Goal: Task Accomplishment & Management: Complete application form

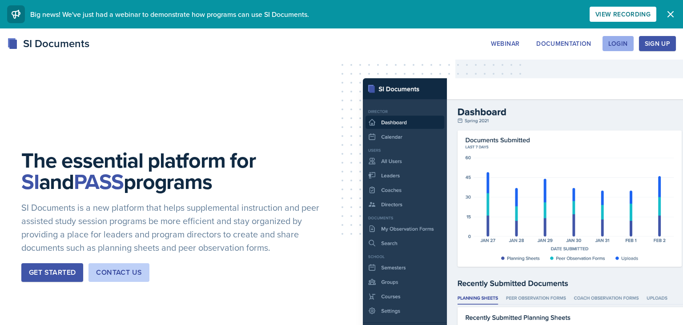
click at [630, 50] on button "Login" at bounding box center [618, 43] width 31 height 15
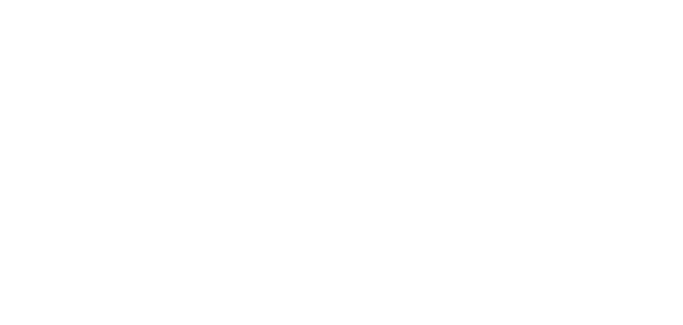
type input "[EMAIL_ADDRESS][DOMAIN_NAME]"
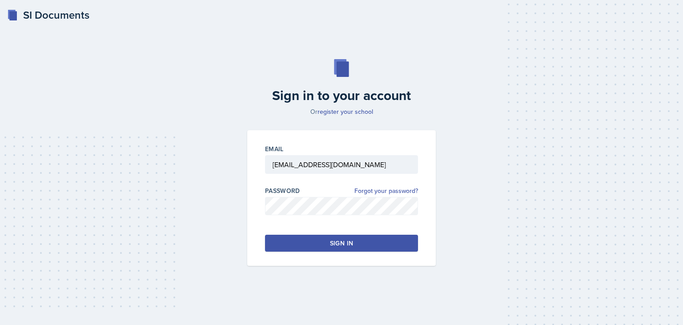
click at [373, 241] on button "Sign in" at bounding box center [341, 243] width 153 height 17
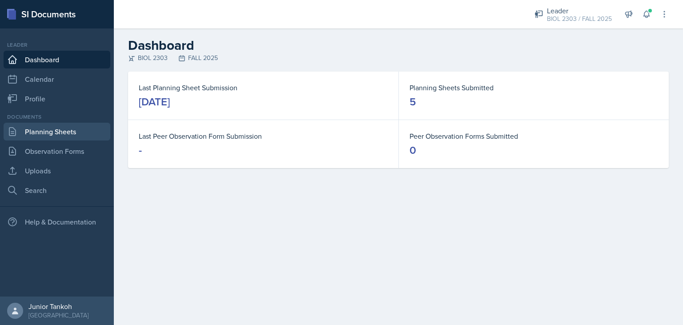
click at [51, 133] on link "Planning Sheets" at bounding box center [57, 132] width 107 height 18
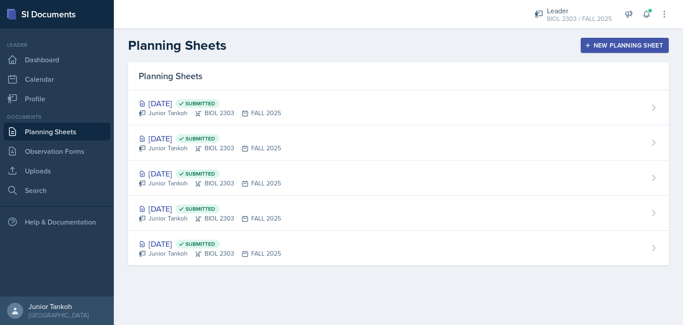
click at [613, 50] on button "New Planning Sheet" at bounding box center [625, 45] width 88 height 15
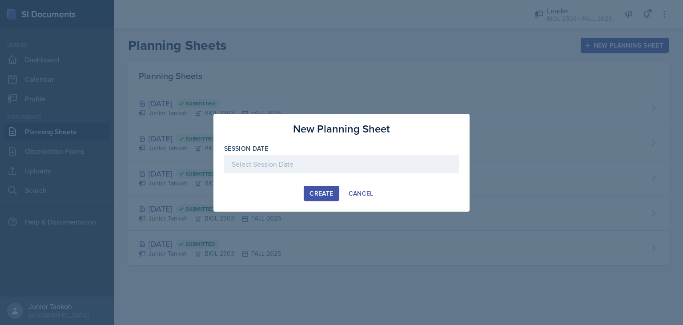
click at [376, 165] on div at bounding box center [341, 164] width 235 height 19
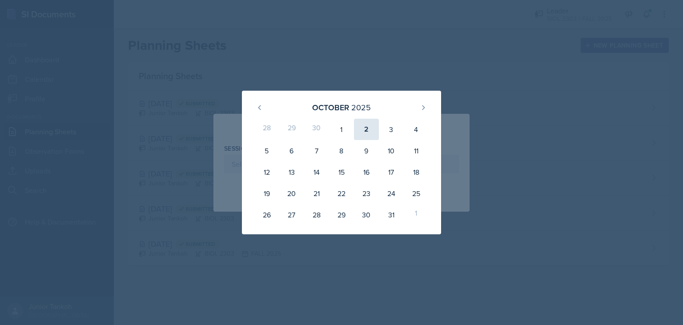
click at [368, 125] on div "2" at bounding box center [366, 129] width 25 height 21
type input "[DATE]"
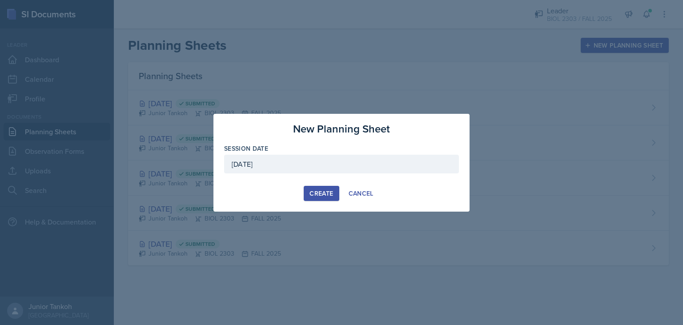
click at [319, 188] on button "Create" at bounding box center [321, 193] width 35 height 15
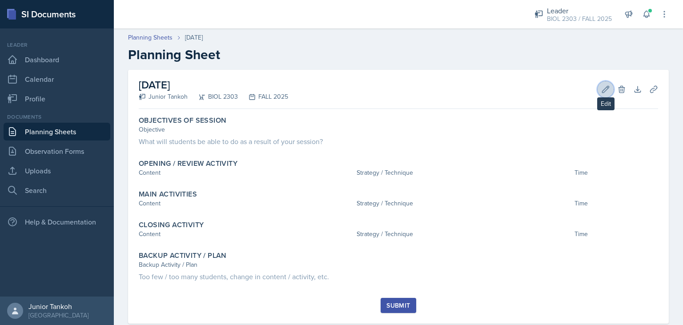
click at [604, 85] on button "Edit" at bounding box center [606, 89] width 16 height 16
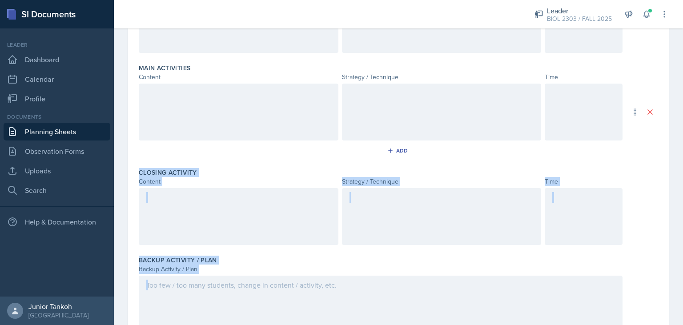
scroll to position [292, 0]
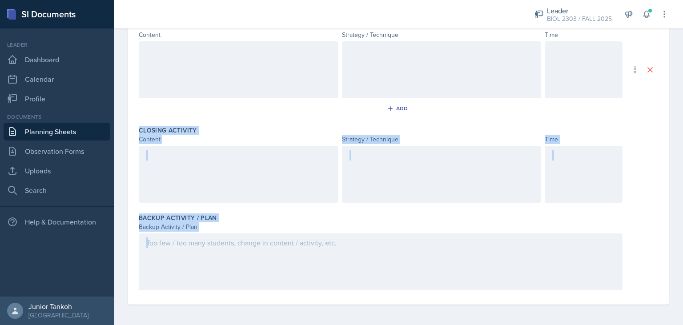
drag, startPoint x: 140, startPoint y: 124, endPoint x: 480, endPoint y: 273, distance: 371.8
click at [480, 273] on div "Objectives of Session Objective Add Opening / Review Activity Content Strategy …" at bounding box center [399, 63] width 520 height 483
copy div "Closing Activity Content Strategy / Technique Time Backup Activity / Plan Backu…"
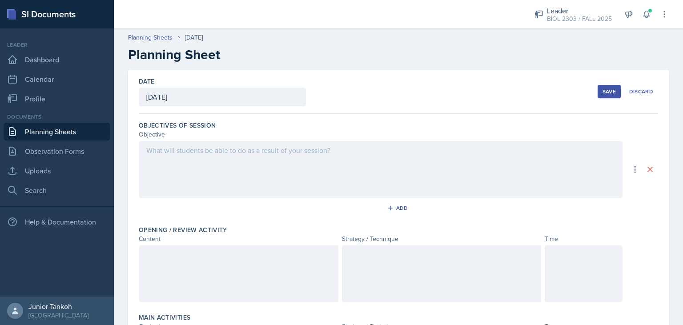
click at [205, 164] on div at bounding box center [381, 169] width 484 height 57
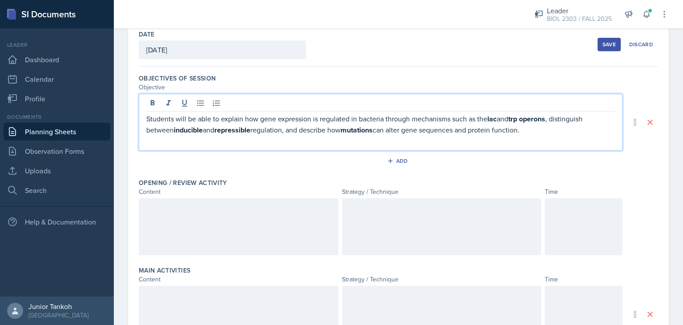
scroll to position [48, 0]
click at [189, 129] on strong "inducible" at bounding box center [188, 130] width 29 height 10
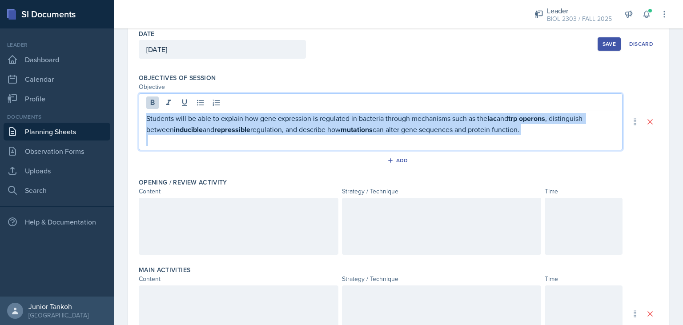
drag, startPoint x: 147, startPoint y: 121, endPoint x: 555, endPoint y: 155, distance: 409.5
click at [555, 150] on div "Students will be able to explain how gene expression is regulated in bacteria t…" at bounding box center [381, 121] width 484 height 57
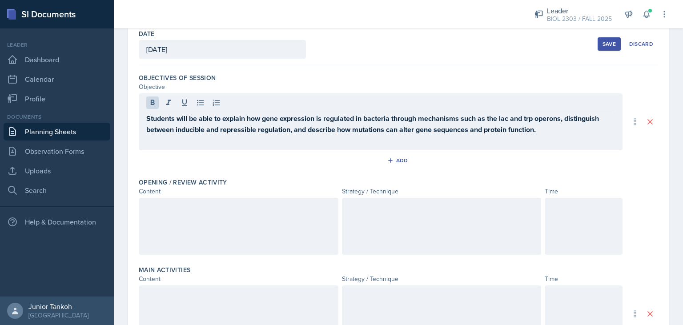
click at [555, 155] on div "Add" at bounding box center [399, 162] width 520 height 17
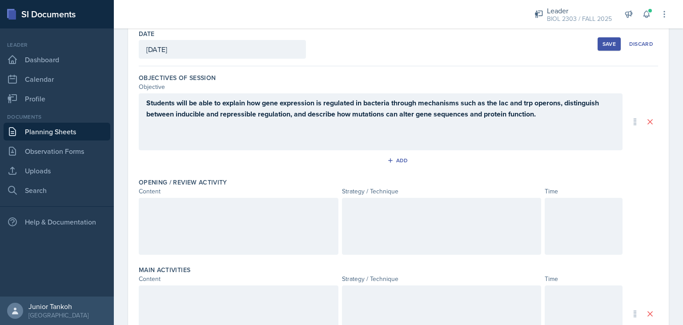
click at [296, 225] on div at bounding box center [239, 226] width 200 height 57
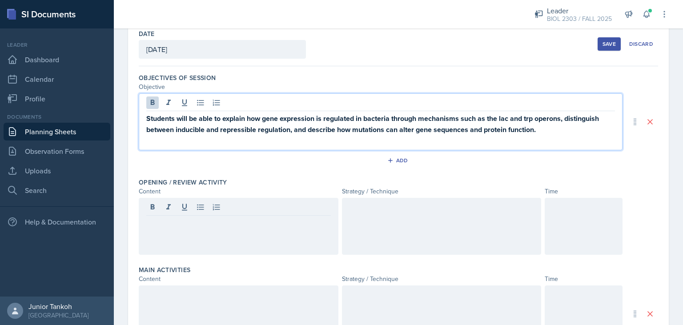
click at [243, 106] on div "Students will be able to explain how gene expression is regulated in bacteria t…" at bounding box center [381, 121] width 484 height 57
click at [243, 106] on div at bounding box center [380, 104] width 469 height 15
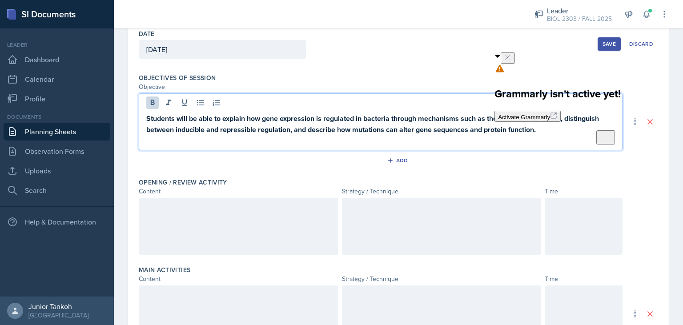
click at [243, 106] on div at bounding box center [380, 104] width 469 height 15
click at [244, 127] on strong "Students will be able to explain how gene expression is regulated in bacteria t…" at bounding box center [373, 123] width 455 height 21
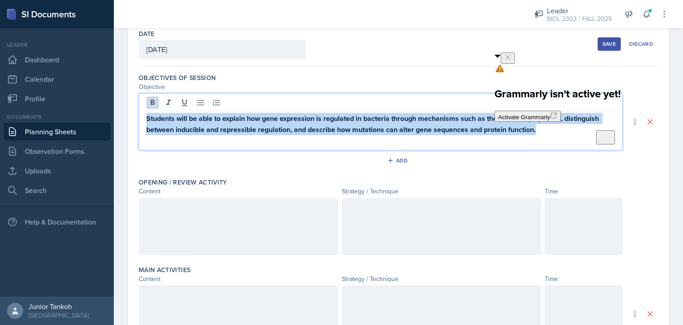
click at [244, 127] on strong "Students will be able to explain how gene expression is regulated in bacteria t…" at bounding box center [373, 123] width 455 height 21
copy strong "Students will be able to explain how gene expression is regulated in bacteria t…"
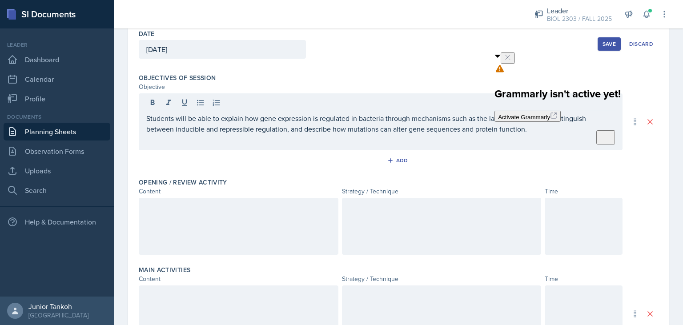
click at [206, 225] on div at bounding box center [239, 226] width 200 height 57
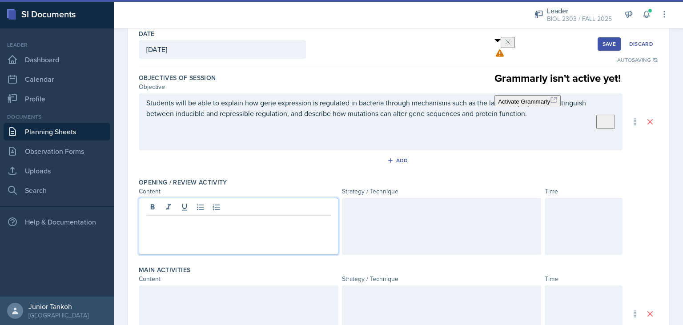
click at [396, 125] on div "Students will be able to explain how gene expression is regulated in bacteria t…" at bounding box center [380, 113] width 469 height 32
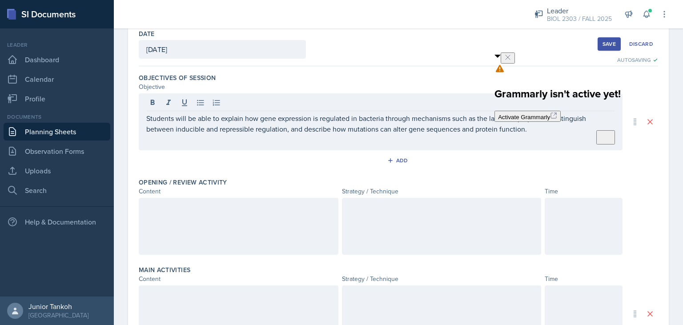
click at [276, 218] on div at bounding box center [239, 226] width 200 height 57
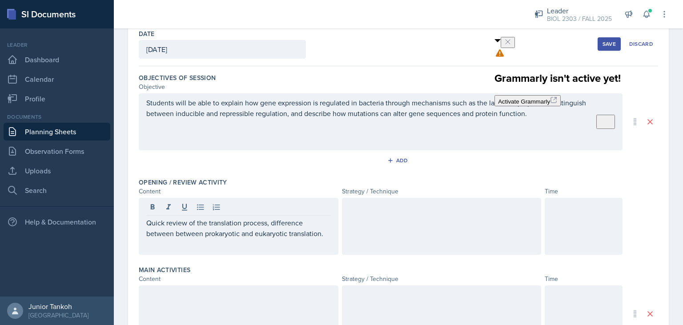
click at [384, 223] on div at bounding box center [442, 226] width 200 height 57
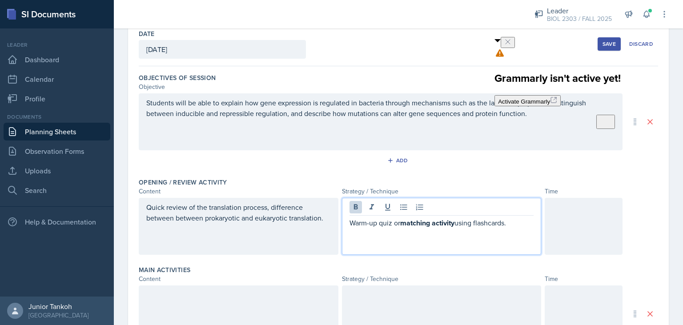
click at [455, 223] on strong "matching activity" at bounding box center [427, 223] width 54 height 10
click at [399, 222] on p "Warm-up quiz or matching activity using flashcards." at bounding box center [442, 223] width 185 height 11
drag, startPoint x: 407, startPoint y: 222, endPoint x: 335, endPoint y: 222, distance: 72.1
click at [342, 222] on div "matching activity using flashcards." at bounding box center [442, 226] width 200 height 57
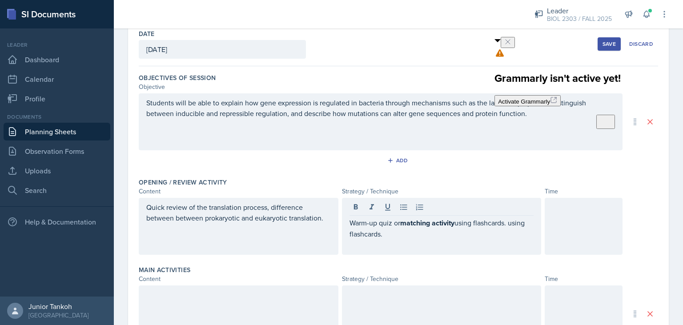
click at [335, 222] on div "Quick review of the translation process, difference between between prokaryotic…" at bounding box center [239, 226] width 200 height 57
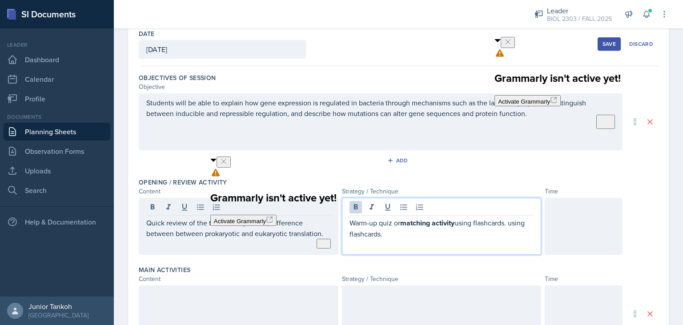
click at [458, 206] on div "Warm-up quiz or matching activity using flashcards. using flashcards." at bounding box center [442, 226] width 200 height 57
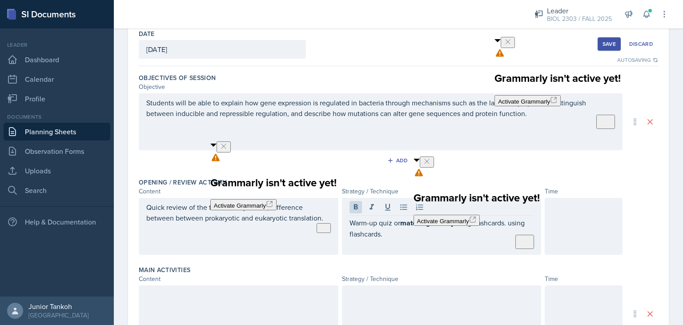
click at [431, 165] on icon "Close" at bounding box center [427, 161] width 7 height 7
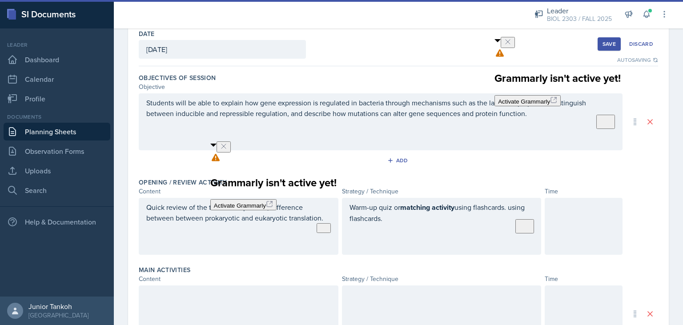
click at [227, 150] on icon "Close" at bounding box center [223, 146] width 7 height 7
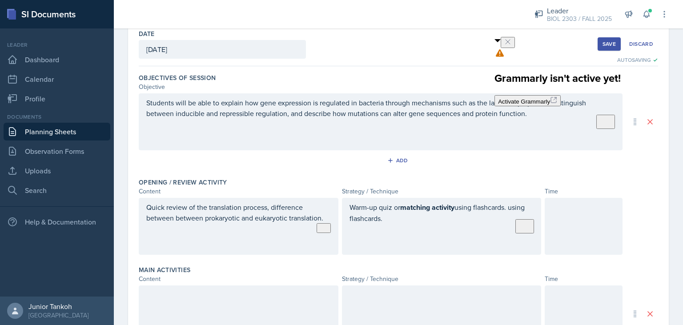
click at [515, 42] on button at bounding box center [508, 42] width 14 height 11
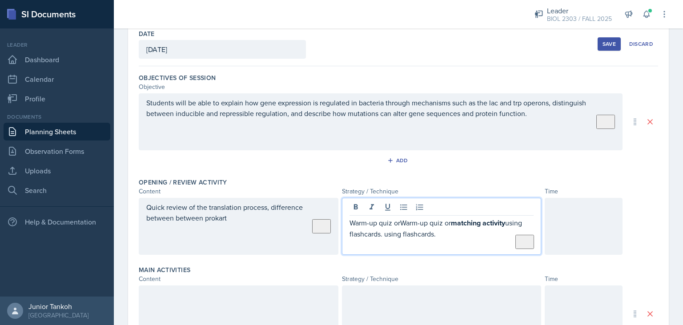
click at [382, 218] on p "Warm-up quiz orWarm-up quiz or matching activity using flashcards. using flashc…" at bounding box center [442, 229] width 185 height 22
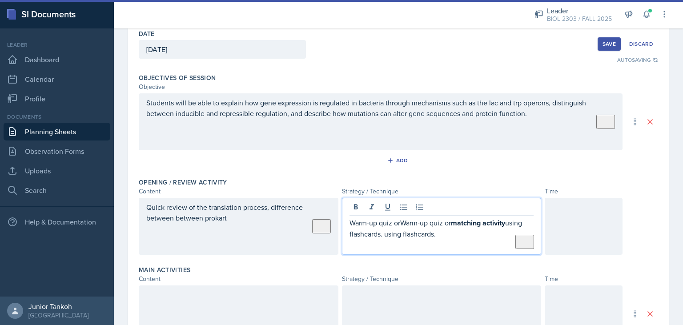
click at [445, 232] on p "Warm-up quiz orWarm-up quiz or matching activity using flashcards. using flashc…" at bounding box center [442, 229] width 185 height 22
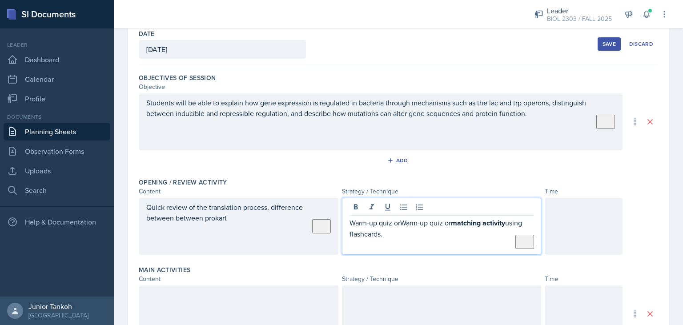
click at [442, 223] on p "Warm-up quiz orWarm-up quiz or matching activity using flashcards." at bounding box center [442, 229] width 185 height 22
drag, startPoint x: 484, startPoint y: 227, endPoint x: 346, endPoint y: 225, distance: 137.5
click at [346, 225] on div "M atching activity using flashcards." at bounding box center [442, 226] width 200 height 57
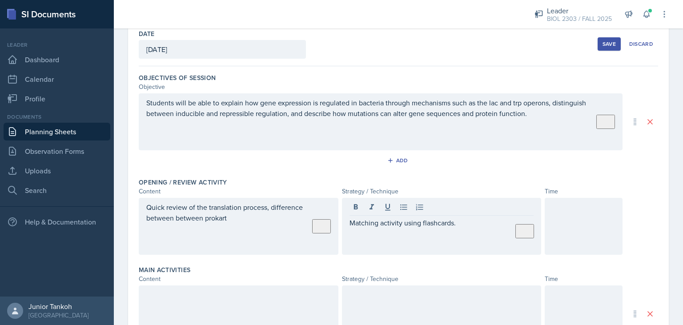
click at [602, 229] on div at bounding box center [584, 226] width 78 height 57
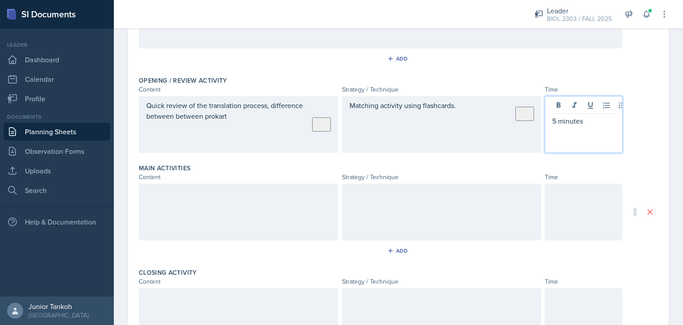
scroll to position [164, 0]
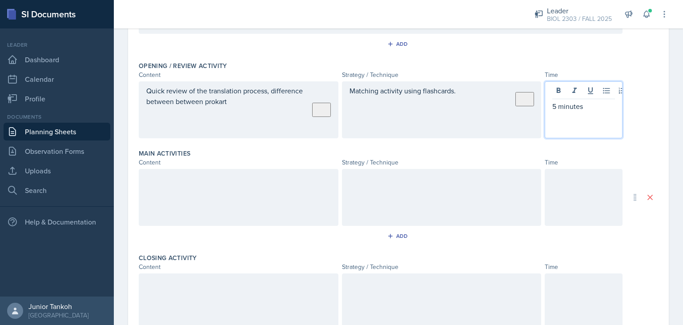
click at [249, 199] on div at bounding box center [239, 197] width 200 height 57
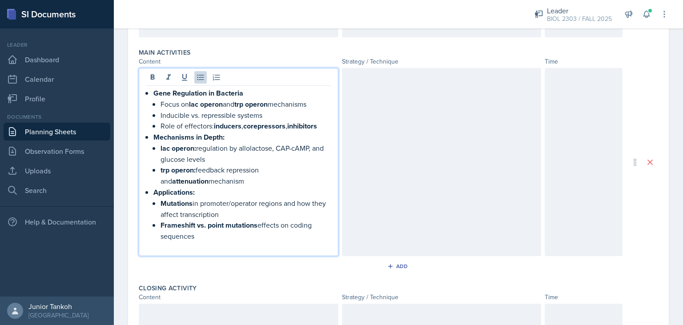
scroll to position [266, 0]
drag, startPoint x: 153, startPoint y: 91, endPoint x: 250, endPoint y: 220, distance: 161.8
click at [250, 220] on ul "Gene Regulation in Bacteria Focus on lac operon and trp operon mechanisms Induc…" at bounding box center [243, 164] width 178 height 154
drag, startPoint x: 154, startPoint y: 90, endPoint x: 232, endPoint y: 227, distance: 158.4
click at [232, 227] on ul "Gene Regulation in Bacteria Focus on lac operon and trp operon mechanisms Induc…" at bounding box center [243, 164] width 178 height 154
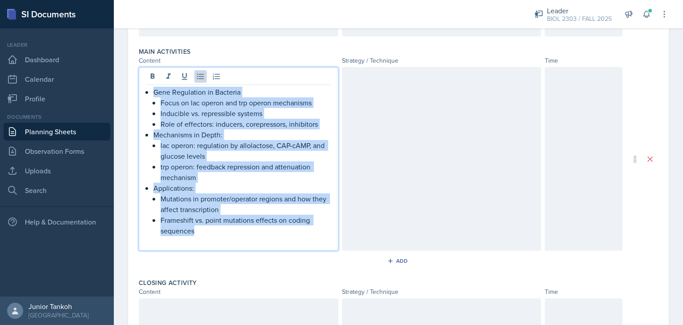
click at [239, 229] on p "Frameshift vs. point mutations effects on coding sequences" at bounding box center [246, 225] width 170 height 21
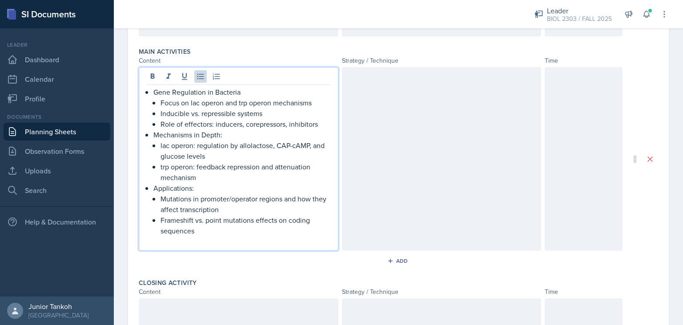
click at [154, 92] on li "Gene Regulation in Bacteria Focus on lac operon and trp operon mechanisms Induc…" at bounding box center [243, 108] width 178 height 43
click at [154, 90] on li "Gene Regulation in Bacteria Focus on lac operon and trp operon mechanisms Induc…" at bounding box center [243, 108] width 178 height 43
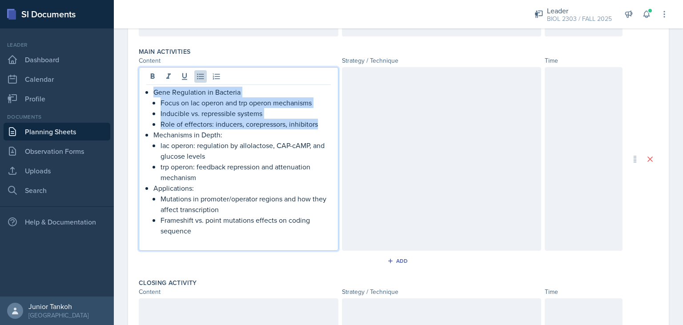
click at [154, 90] on li "Gene Regulation in Bacteria Focus on lac operon and trp operon mechanisms Induc…" at bounding box center [243, 108] width 178 height 43
click at [154, 95] on li "Gene Regulation in Bacteria Focus on lac operon and trp operon mechanisms Induc…" at bounding box center [243, 108] width 178 height 43
click at [155, 87] on p "Gene Regulation in Bacteria" at bounding box center [243, 92] width 178 height 11
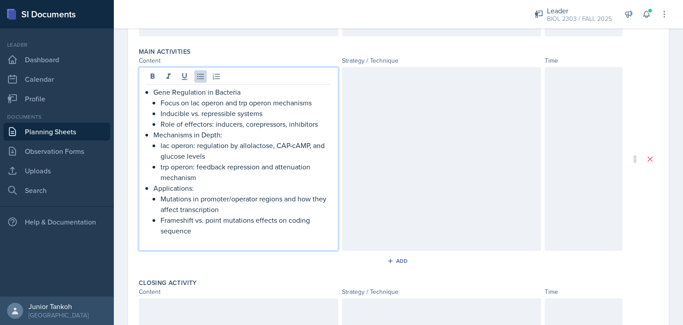
click at [161, 101] on li "Focus on lac operon and trp operon mechanisms" at bounding box center [246, 102] width 170 height 11
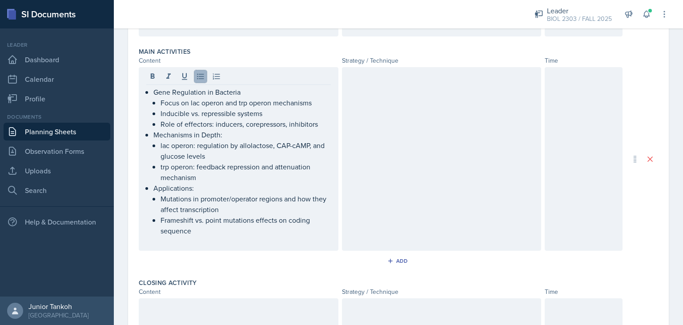
click at [201, 78] on icon at bounding box center [200, 77] width 7 height 6
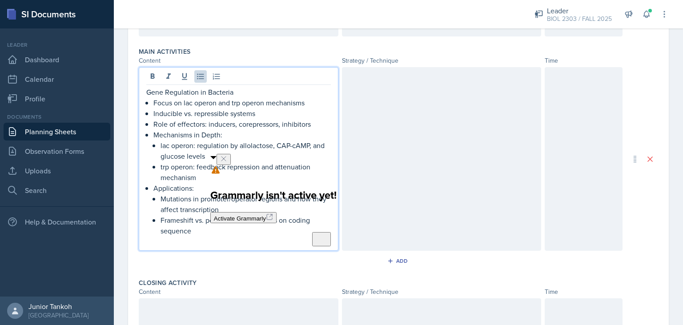
click at [154, 103] on p "Focus on lac operon and trp operon mechanisms" at bounding box center [243, 102] width 178 height 11
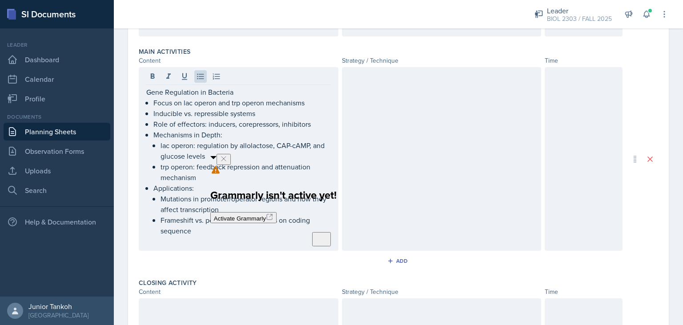
click at [227, 162] on icon "Close" at bounding box center [223, 158] width 7 height 7
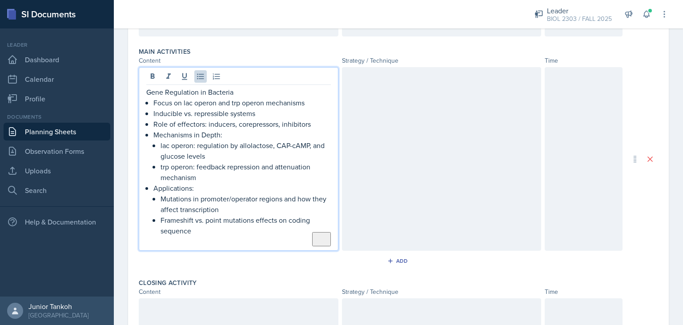
click at [151, 119] on div "Gene Regulation in Bacteria Focus on lac operon and trp operon mechanisms Induc…" at bounding box center [238, 167] width 185 height 160
click at [154, 136] on li "Mechanisms in Depth: lac operon: regulation by allolactose, CAP-cAMP, and gluco…" at bounding box center [243, 155] width 178 height 53
click at [155, 133] on p "Mechanisms in Depth:" at bounding box center [243, 134] width 178 height 11
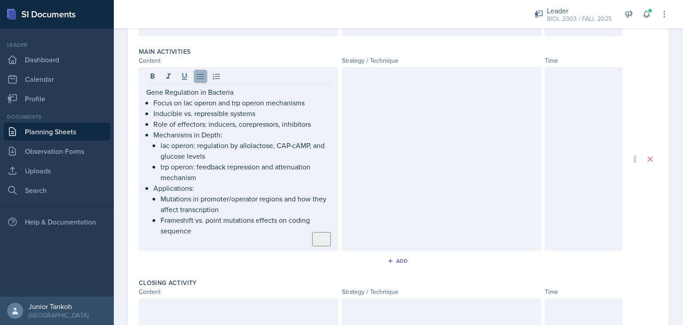
click at [198, 75] on icon at bounding box center [200, 76] width 9 height 9
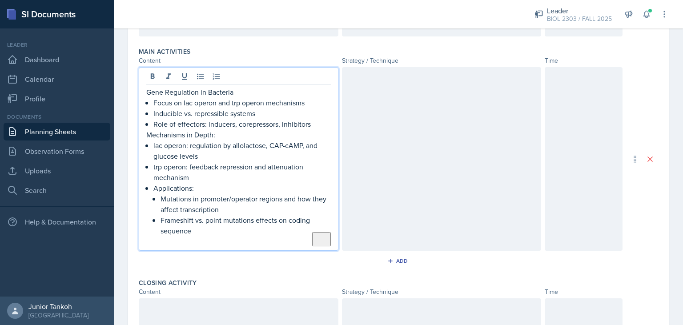
click at [154, 186] on li "Applications: Mutations in promoter/operator regions and how they affect transc…" at bounding box center [243, 209] width 178 height 53
click at [156, 186] on p "Applications:" at bounding box center [243, 188] width 178 height 11
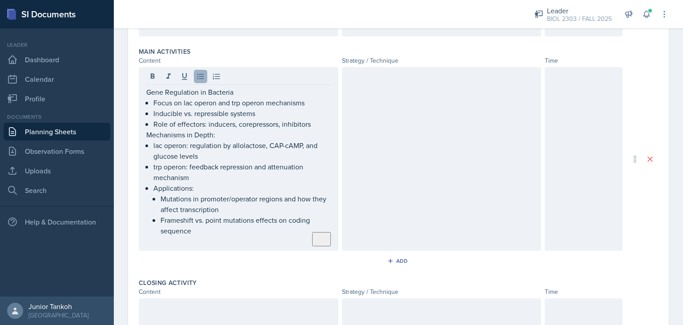
click at [197, 77] on icon at bounding box center [200, 76] width 9 height 9
click at [354, 122] on div at bounding box center [442, 159] width 200 height 184
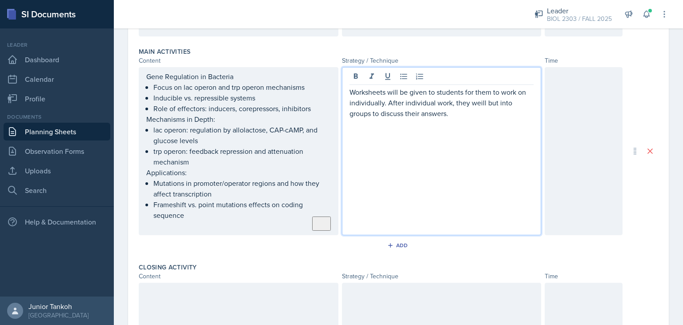
click at [476, 102] on p "Worksheets will be given to students for them to work on individually. After in…" at bounding box center [442, 103] width 185 height 32
click at [426, 115] on p "Worksheets will be given to students for them to work on individually. After in…" at bounding box center [442, 103] width 185 height 32
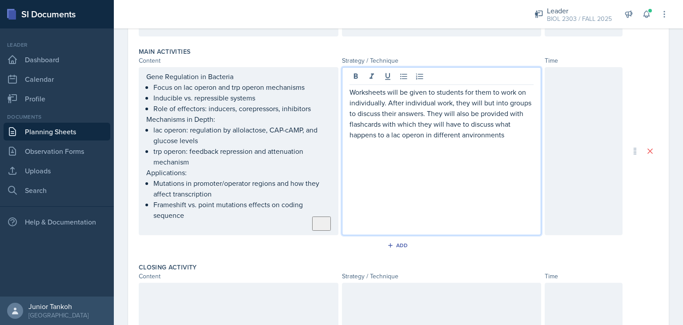
click at [469, 133] on p "Worksheets will be given to students for them to work on individually. After in…" at bounding box center [442, 113] width 185 height 53
click at [511, 134] on p "Worksheets will be given to students for them to work on individually. After in…" at bounding box center [442, 113] width 185 height 53
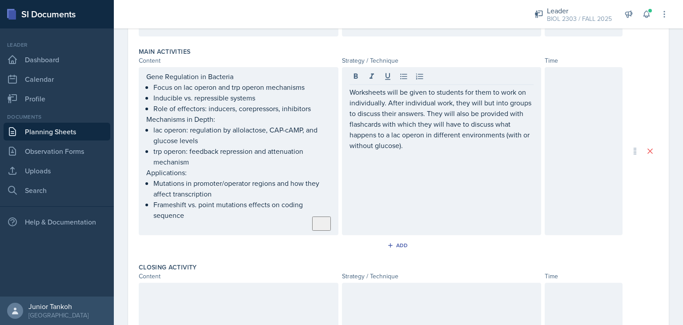
click at [582, 114] on div at bounding box center [584, 151] width 78 height 168
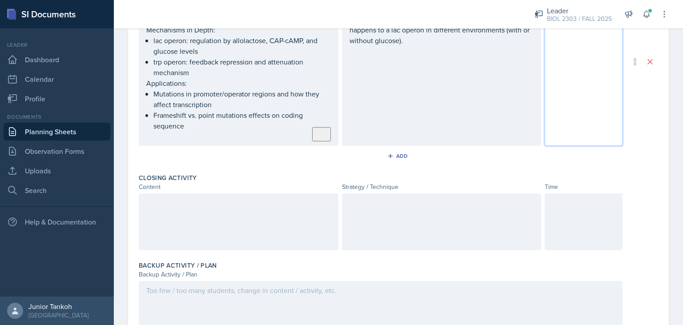
scroll to position [357, 0]
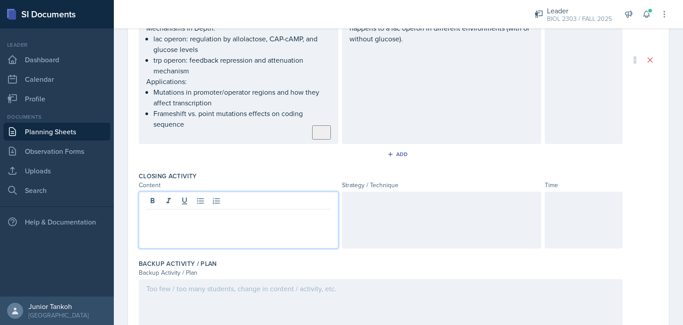
click at [295, 202] on div at bounding box center [239, 220] width 200 height 57
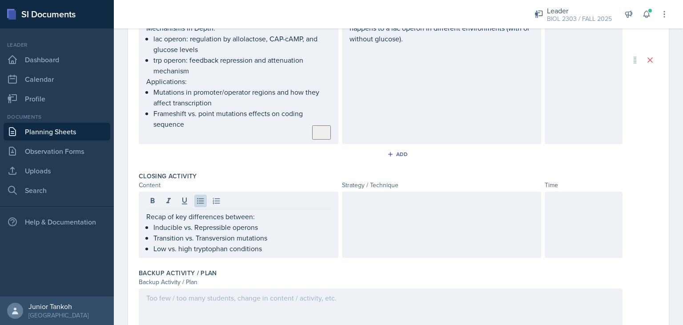
click at [350, 220] on div at bounding box center [442, 225] width 200 height 66
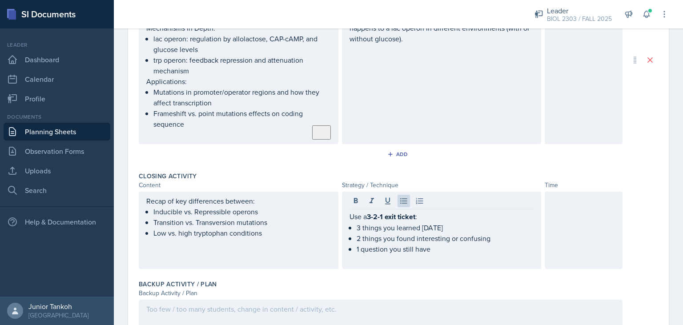
click at [566, 231] on div at bounding box center [584, 230] width 78 height 77
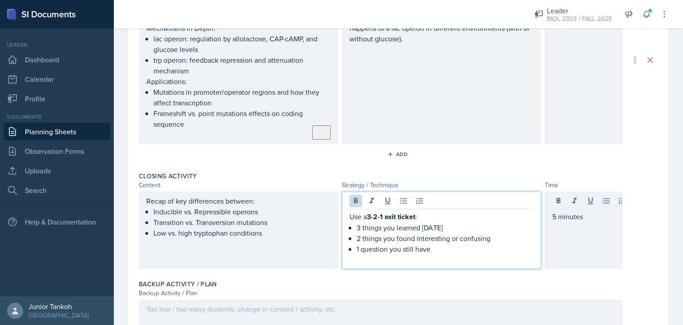
click at [416, 199] on div "Use a 3-2-1 exit ticket : 3 things you learned [DATE] 2 things you found intere…" at bounding box center [442, 230] width 200 height 77
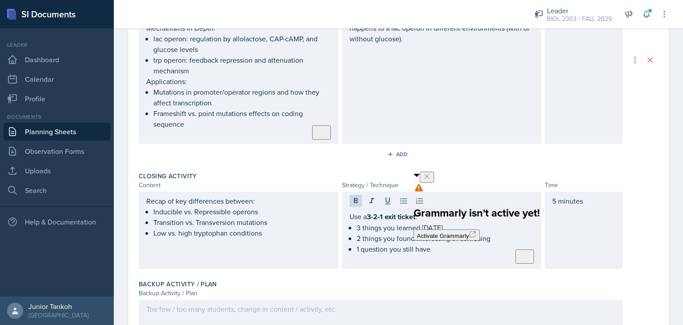
click at [431, 180] on icon "Close" at bounding box center [427, 176] width 7 height 7
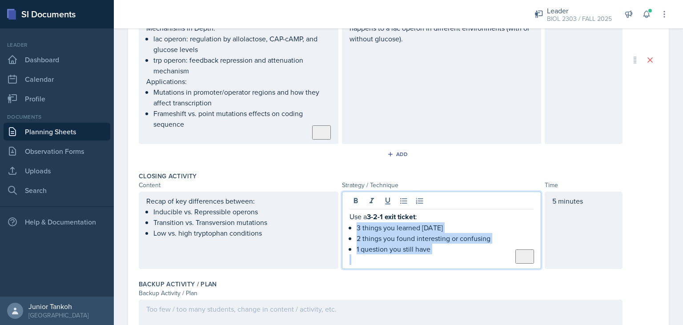
drag, startPoint x: 422, startPoint y: 198, endPoint x: 469, endPoint y: 280, distance: 95.0
click at [469, 269] on div "Use a 3-2-1 exit ticket : 3 things you learned [DATE] 2 things you found intere…" at bounding box center [442, 230] width 200 height 77
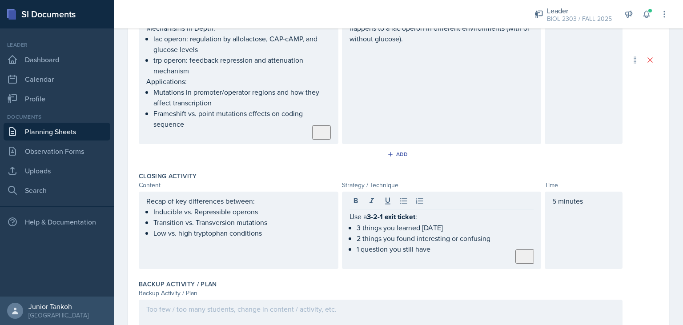
click at [348, 212] on div "Use a 3-2-1 exit ticket : 3 things you learned [DATE] 2 things you found intere…" at bounding box center [442, 230] width 200 height 77
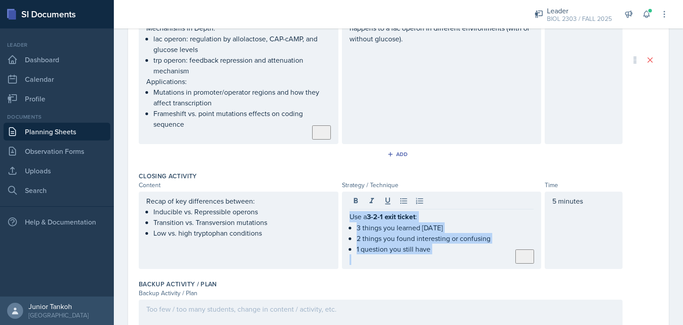
drag, startPoint x: 348, startPoint y: 212, endPoint x: 420, endPoint y: 275, distance: 94.9
click at [420, 269] on div "Use a 3-2-1 exit ticket : 3 things you learned [DATE] 2 things you found intere…" at bounding box center [442, 230] width 200 height 77
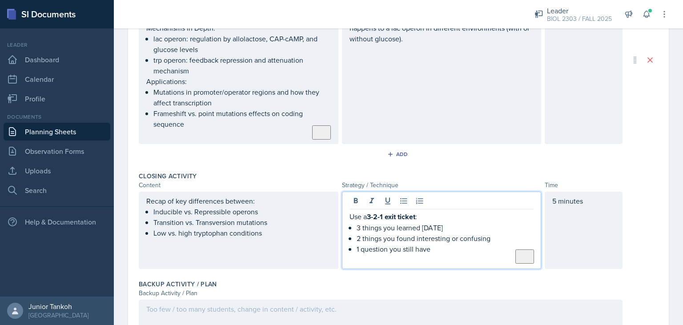
click at [363, 215] on p "Use a 3-2-1 exit ticket :" at bounding box center [442, 216] width 185 height 11
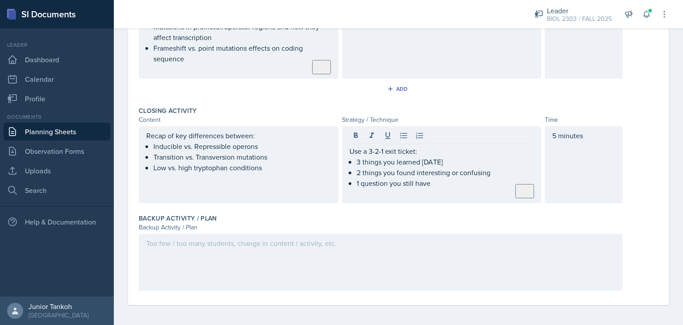
click at [431, 262] on div at bounding box center [381, 262] width 484 height 57
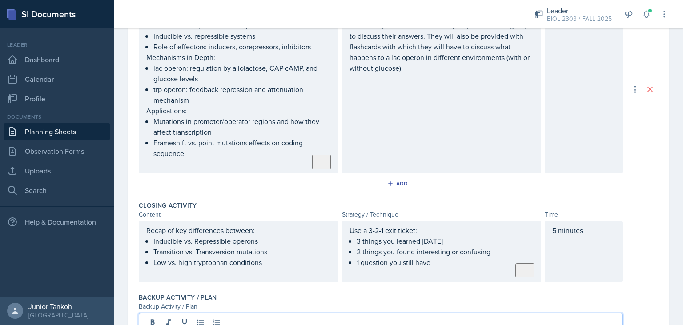
scroll to position [408, 0]
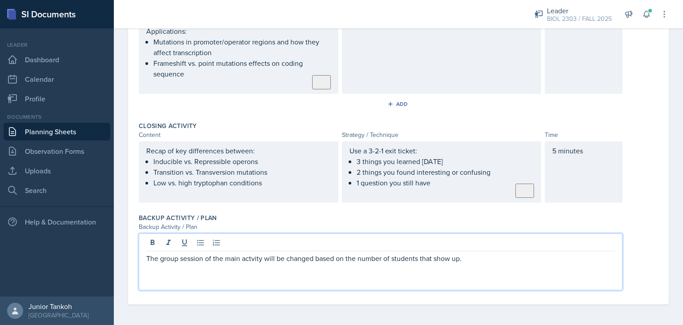
click at [259, 261] on p "The group session of the main actvity will be changed based on the number of st…" at bounding box center [380, 258] width 469 height 11
click at [248, 256] on p "The group session of the main actvity will be changed based on the number of st…" at bounding box center [380, 258] width 469 height 11
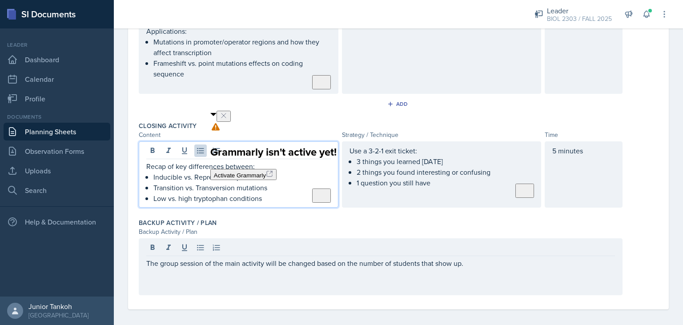
click at [268, 170] on div "Recap of key differences between: Inducible vs. Repressible operons Transition …" at bounding box center [238, 182] width 185 height 43
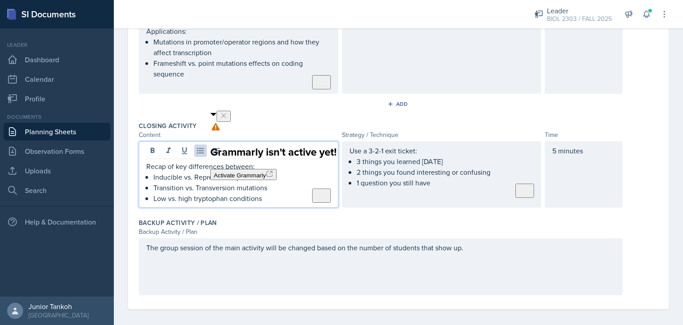
click at [229, 190] on p "Transition vs. Transversion mutations" at bounding box center [243, 187] width 178 height 11
click at [184, 188] on p "Transition vs. Transversion mutations" at bounding box center [243, 187] width 178 height 11
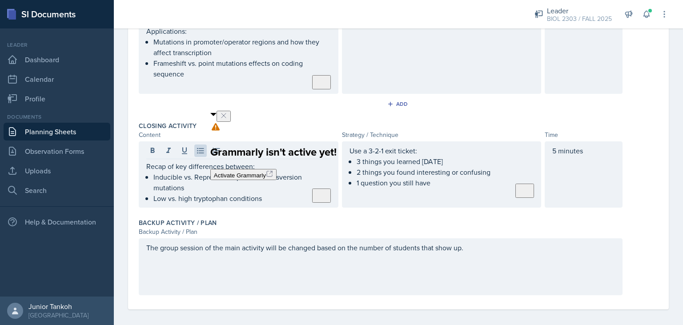
click at [231, 121] on button at bounding box center [224, 116] width 14 height 11
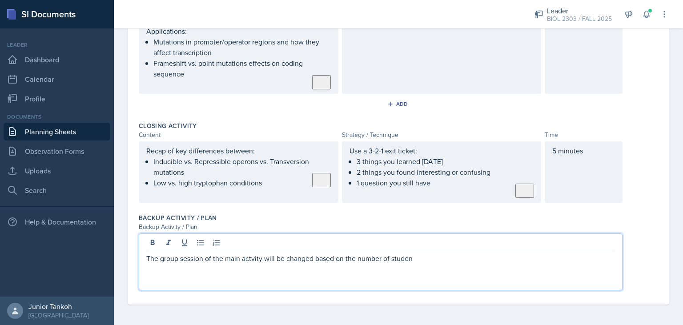
click at [252, 242] on div "The group session of the main actvity will be changed based on the number of st…" at bounding box center [381, 262] width 484 height 57
click at [426, 258] on p "The group session of the main activity will be changed based on the number of s…" at bounding box center [380, 258] width 469 height 11
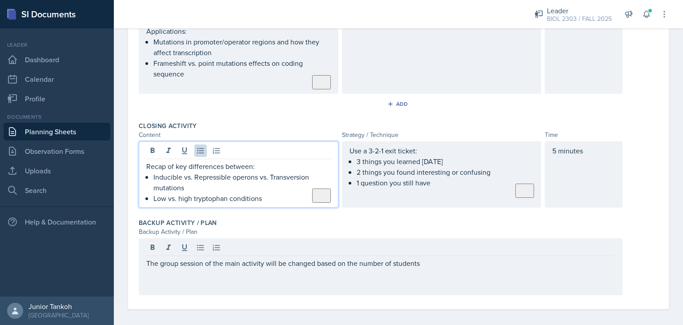
click at [190, 172] on p "Inducible vs. Repressible operons vs. Transversion mutations" at bounding box center [243, 182] width 178 height 21
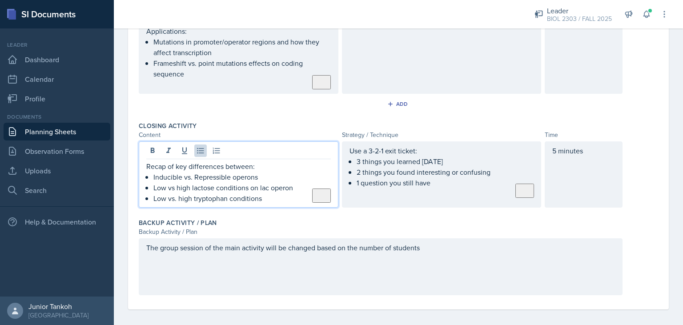
click at [266, 198] on p "Low vs. high tryptophan conditions" at bounding box center [243, 198] width 178 height 11
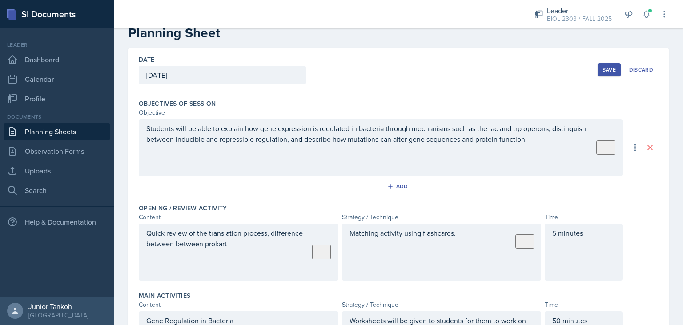
scroll to position [0, 0]
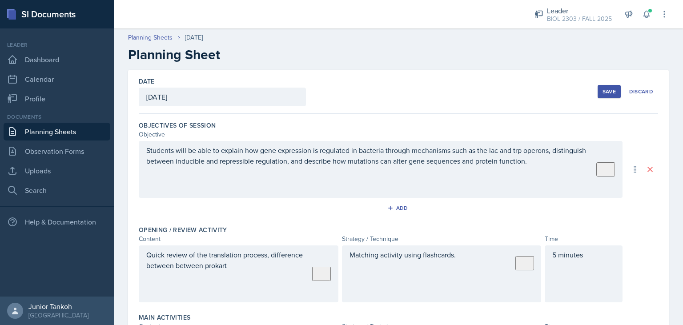
click at [611, 90] on div "Save" at bounding box center [609, 91] width 13 height 7
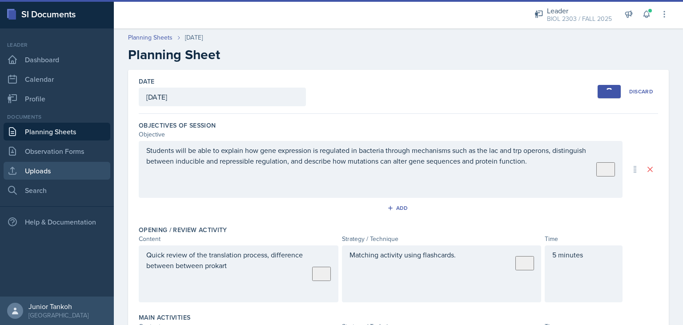
click at [56, 173] on link "Uploads" at bounding box center [57, 171] width 107 height 18
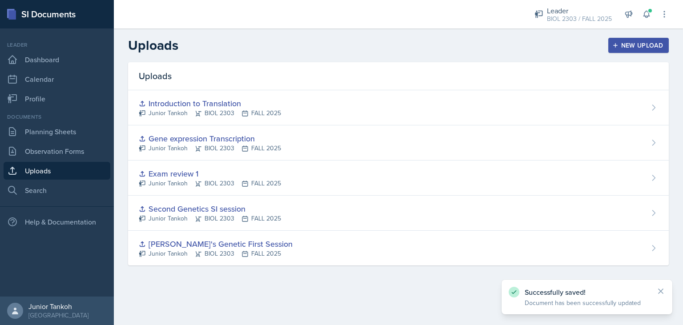
click at [638, 42] on div "New Upload" at bounding box center [638, 45] width 49 height 7
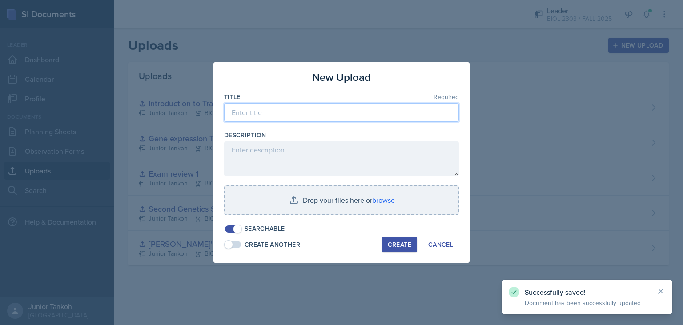
click at [330, 115] on input at bounding box center [341, 112] width 235 height 19
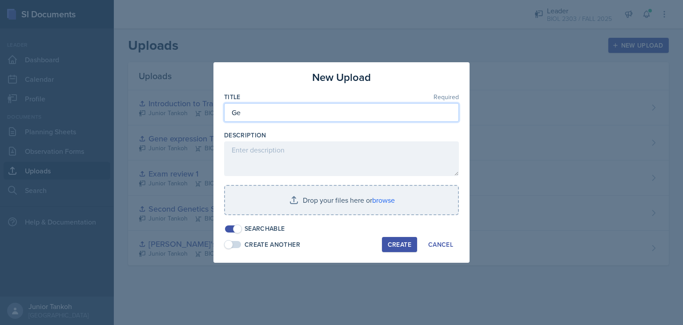
type input "G"
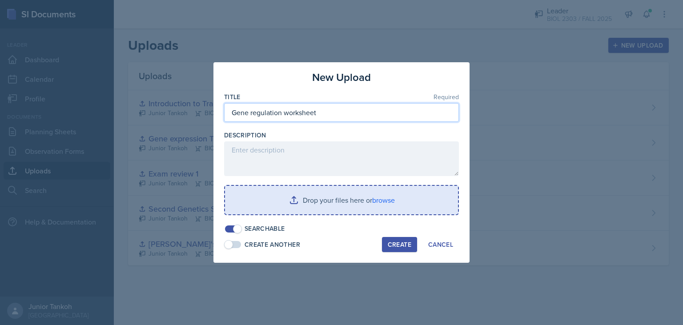
type input "Gene regulation worksheet"
click at [364, 195] on input "file" at bounding box center [341, 200] width 233 height 28
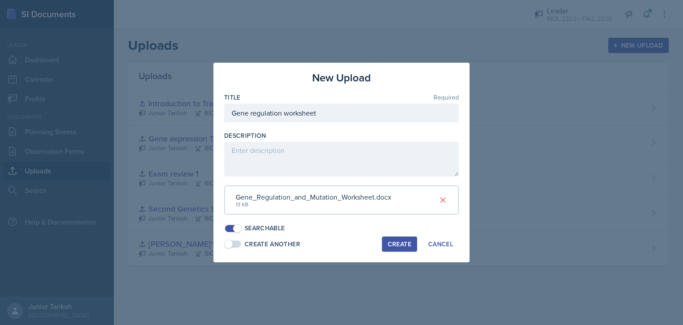
click at [408, 247] on div "Create" at bounding box center [400, 244] width 24 height 7
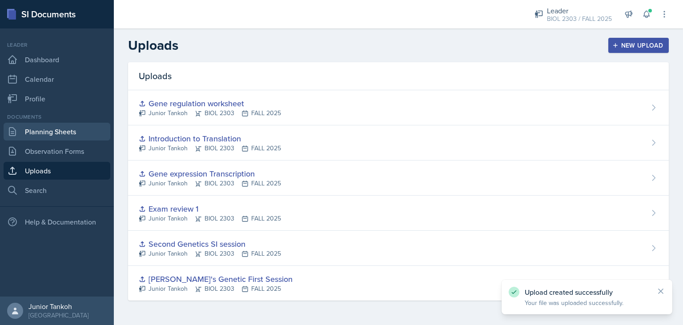
click at [65, 138] on link "Planning Sheets" at bounding box center [57, 132] width 107 height 18
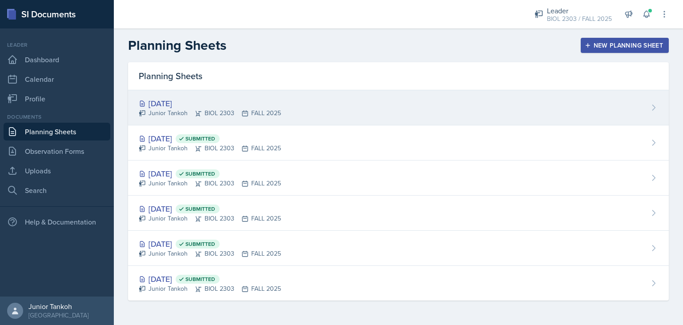
click at [247, 115] on icon at bounding box center [244, 113] width 5 height 5
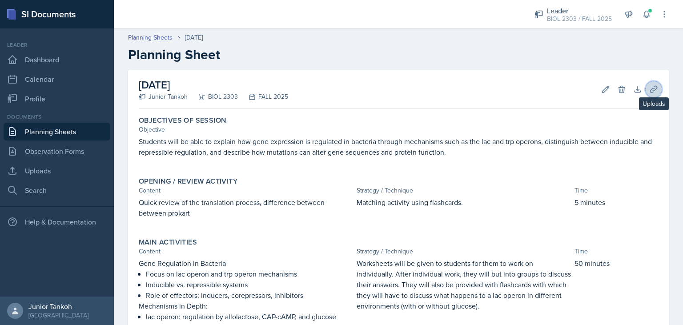
click at [651, 95] on button "Uploads" at bounding box center [654, 89] width 16 height 16
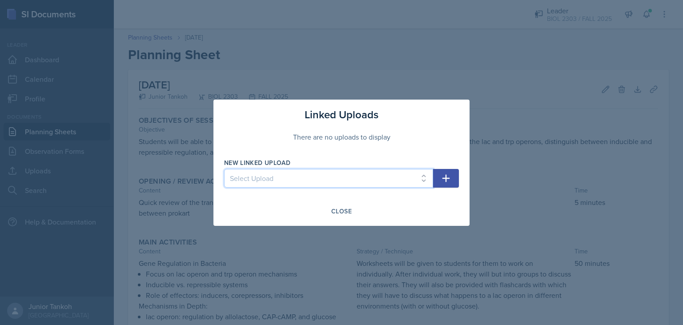
click at [224, 169] on select "Select Upload [PERSON_NAME]'s Genetic First Session Second Genetics SI session …" at bounding box center [328, 178] width 209 height 19
select select "47664e6b-f3d5-4b27-adbc-98314b7c814d"
click option "Gene regulation worksheet" at bounding box center [0, 0] width 0 height 0
click at [451, 176] on icon "button" at bounding box center [446, 178] width 11 height 11
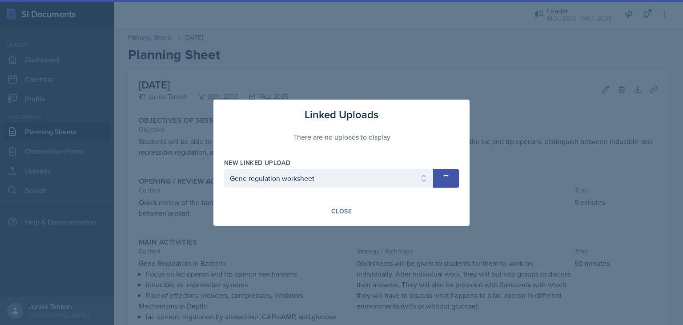
select select
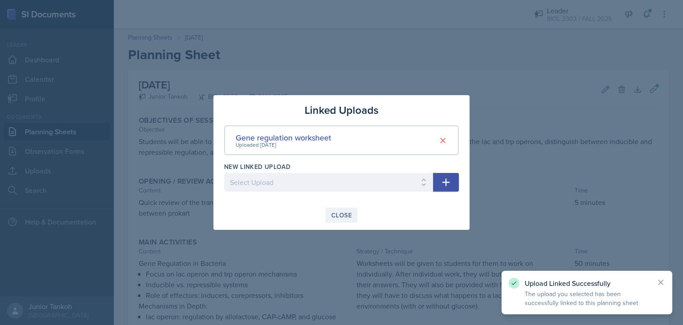
click at [346, 221] on button "Close" at bounding box center [342, 215] width 32 height 15
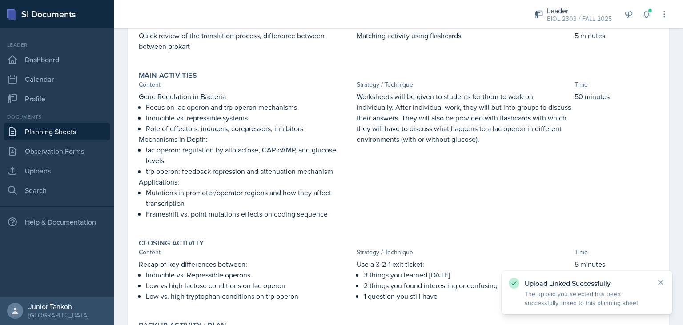
scroll to position [255, 0]
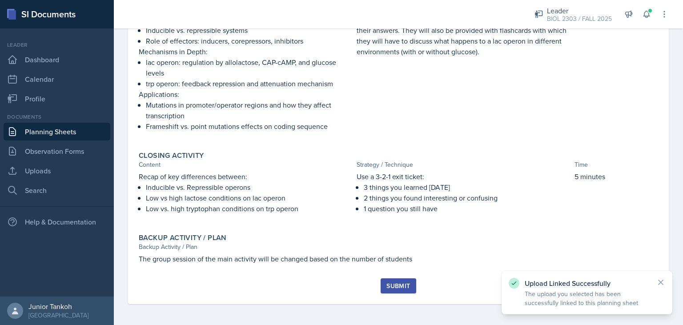
click at [397, 287] on div "Submit" at bounding box center [399, 286] width 24 height 7
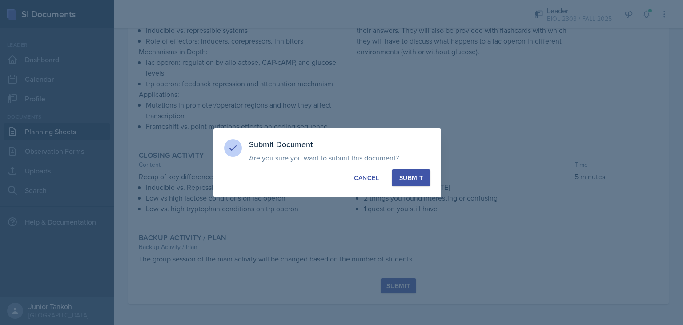
click at [396, 173] on button "Submit" at bounding box center [411, 178] width 39 height 17
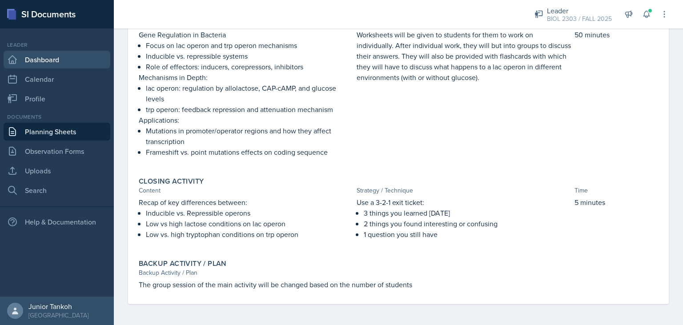
click at [50, 66] on link "Dashboard" at bounding box center [57, 60] width 107 height 18
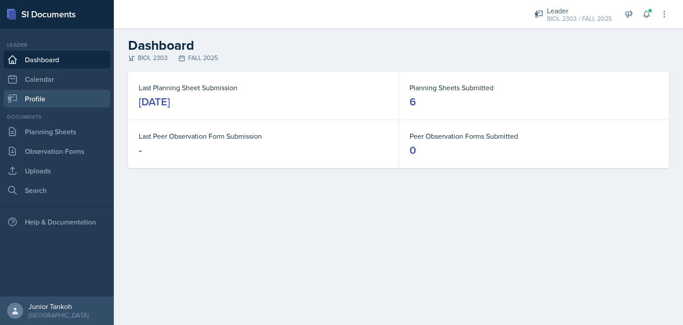
click at [53, 100] on link "Profile" at bounding box center [57, 99] width 107 height 18
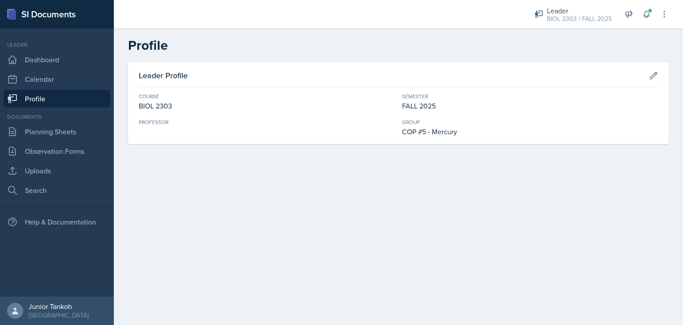
click at [53, 100] on link "Profile" at bounding box center [57, 99] width 107 height 18
click at [51, 85] on link "Calendar" at bounding box center [57, 79] width 107 height 18
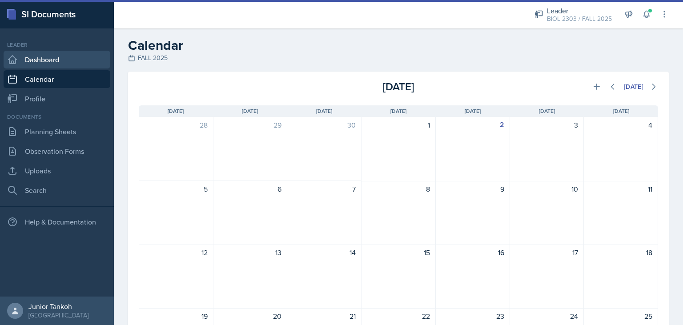
click at [52, 61] on link "Dashboard" at bounding box center [57, 60] width 107 height 18
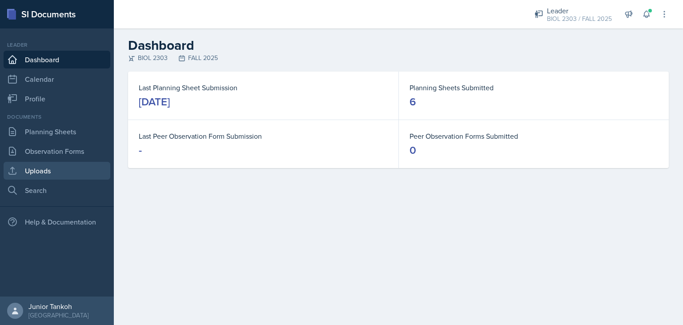
click at [48, 173] on link "Uploads" at bounding box center [57, 171] width 107 height 18
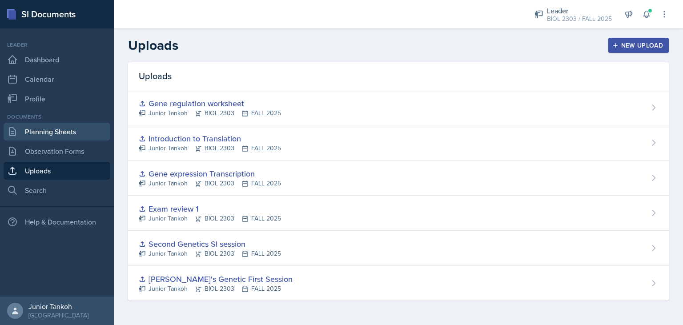
click at [82, 129] on link "Planning Sheets" at bounding box center [57, 132] width 107 height 18
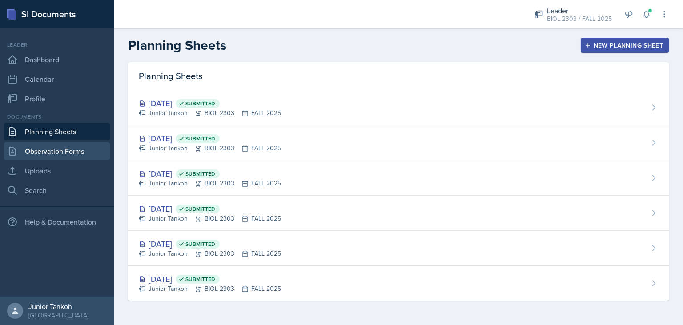
click at [42, 156] on link "Observation Forms" at bounding box center [57, 151] width 107 height 18
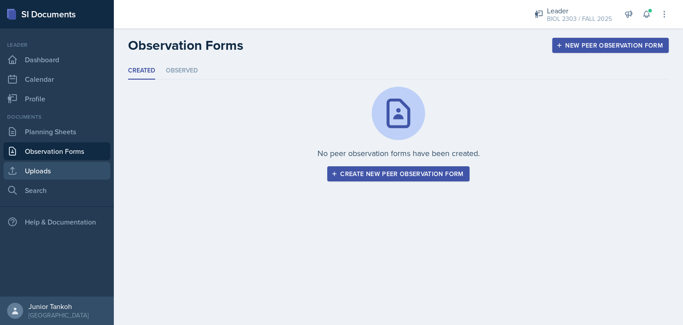
click at [54, 177] on link "Uploads" at bounding box center [57, 171] width 107 height 18
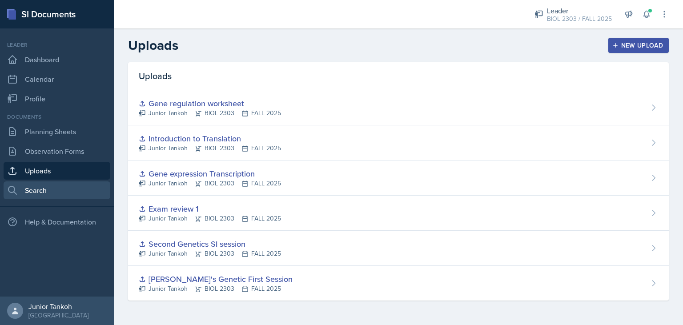
click at [44, 185] on link "Search" at bounding box center [57, 191] width 107 height 18
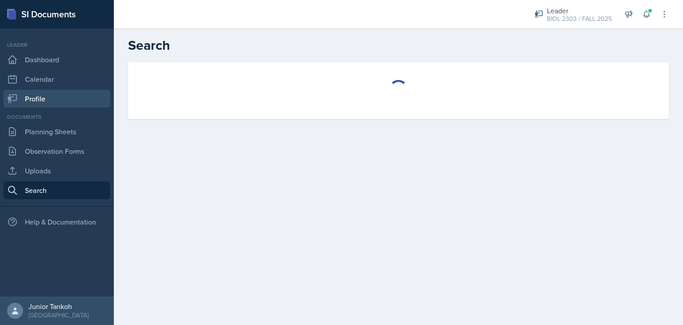
select select "all"
select select "1"
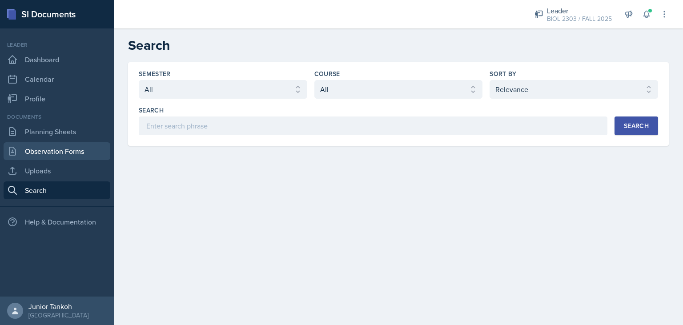
click at [47, 150] on link "Observation Forms" at bounding box center [57, 151] width 107 height 18
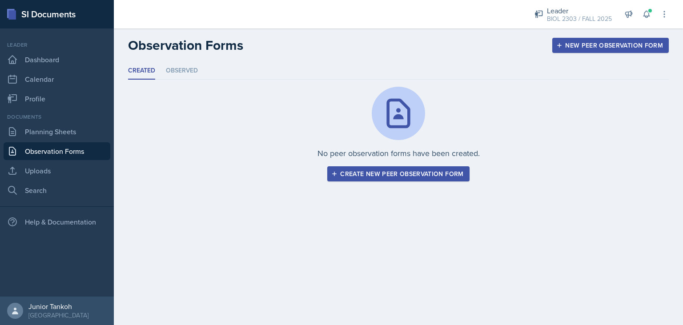
click at [618, 43] on div "New Peer Observation Form" at bounding box center [610, 45] width 105 height 7
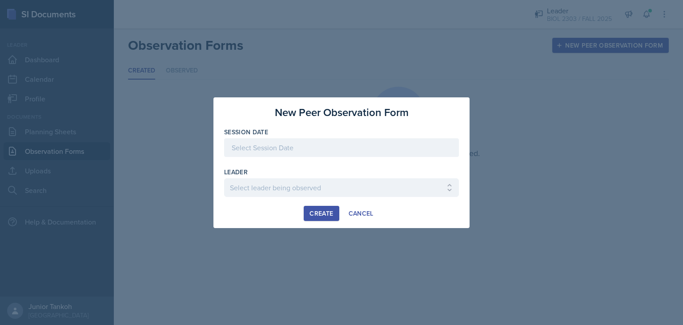
click at [306, 149] on div at bounding box center [341, 147] width 235 height 19
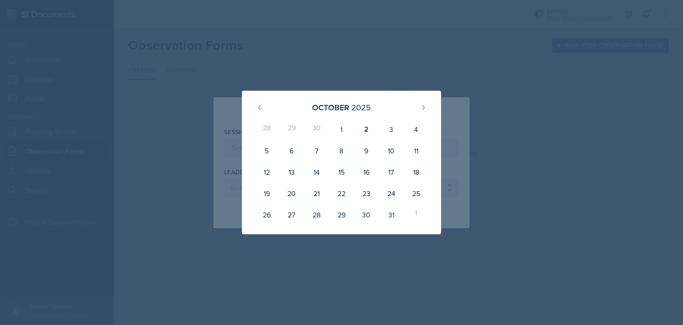
click at [292, 46] on div at bounding box center [341, 162] width 683 height 325
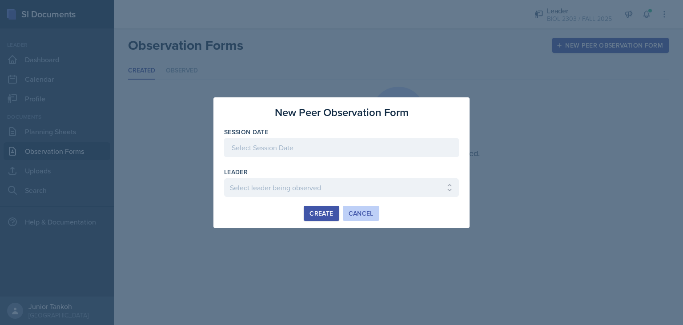
click at [371, 211] on div "Cancel" at bounding box center [361, 213] width 25 height 7
